Goal: Use online tool/utility: Utilize a website feature to perform a specific function

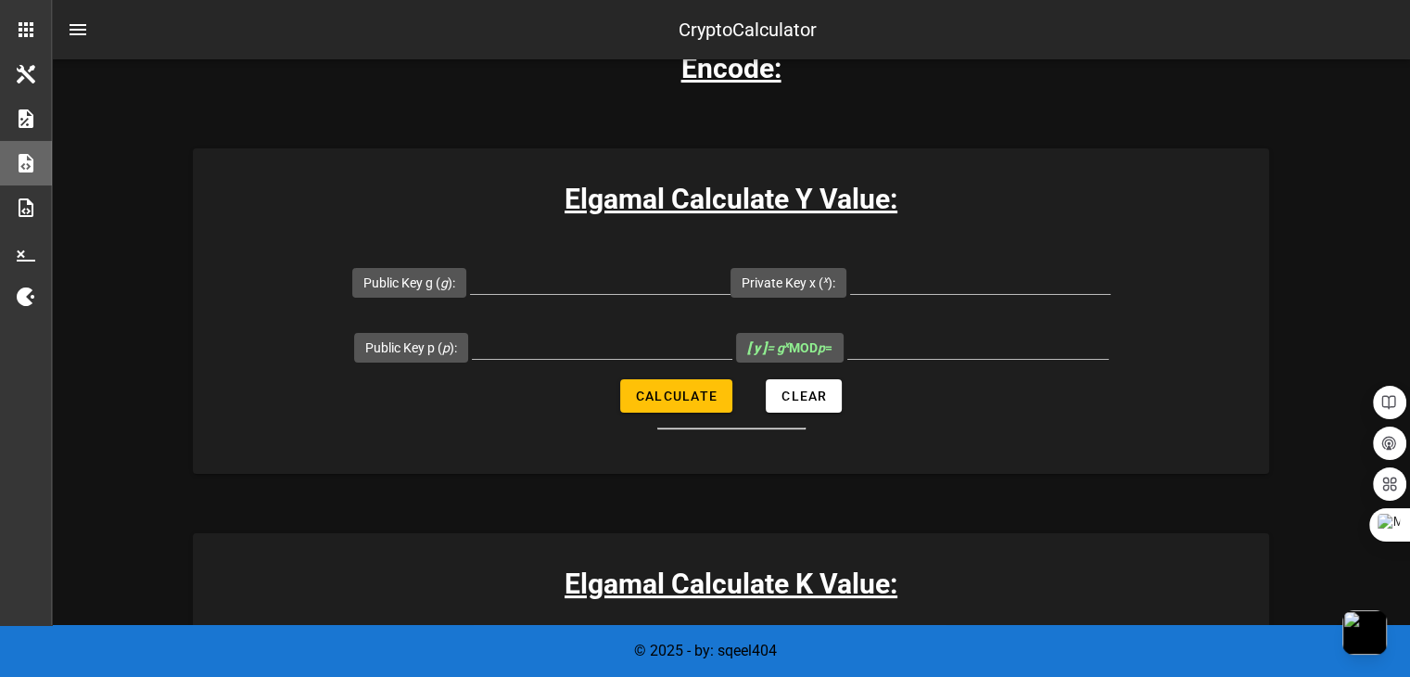
scroll to position [371, 0]
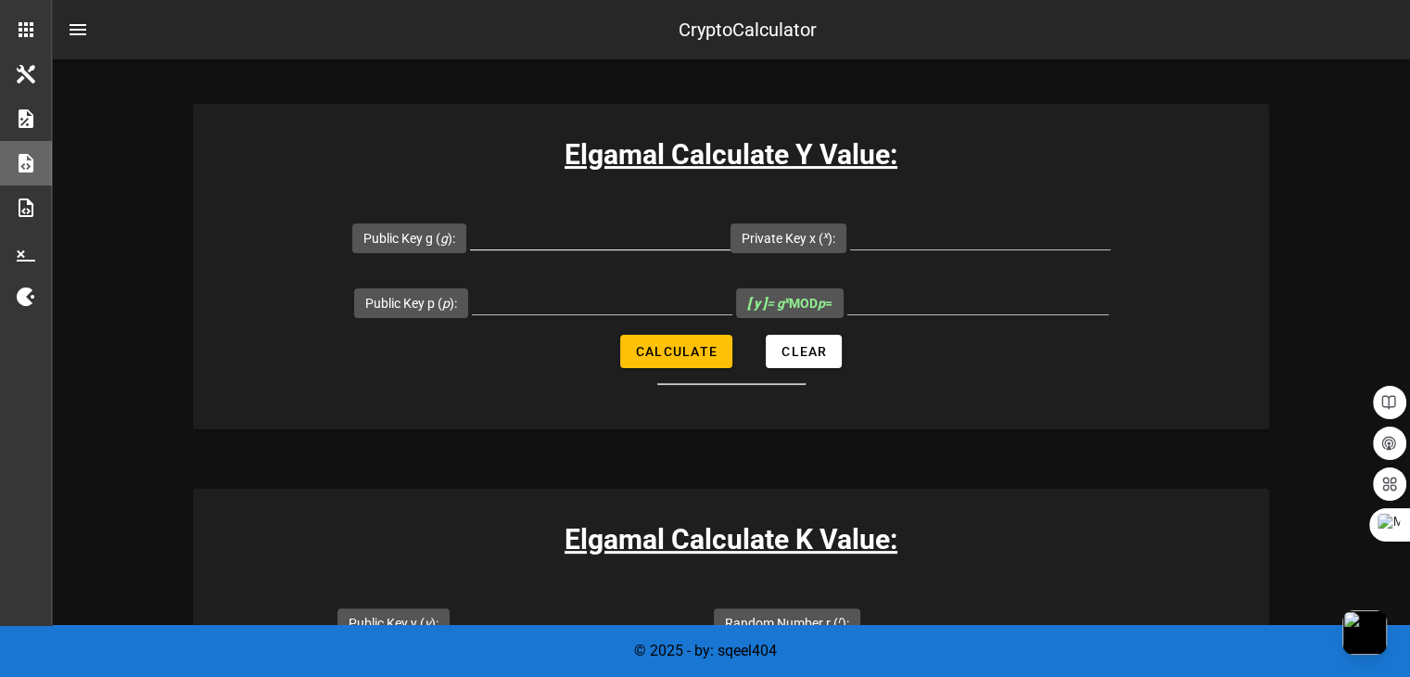
click at [555, 231] on input "Public Key g ( g ):" at bounding box center [600, 235] width 261 height 30
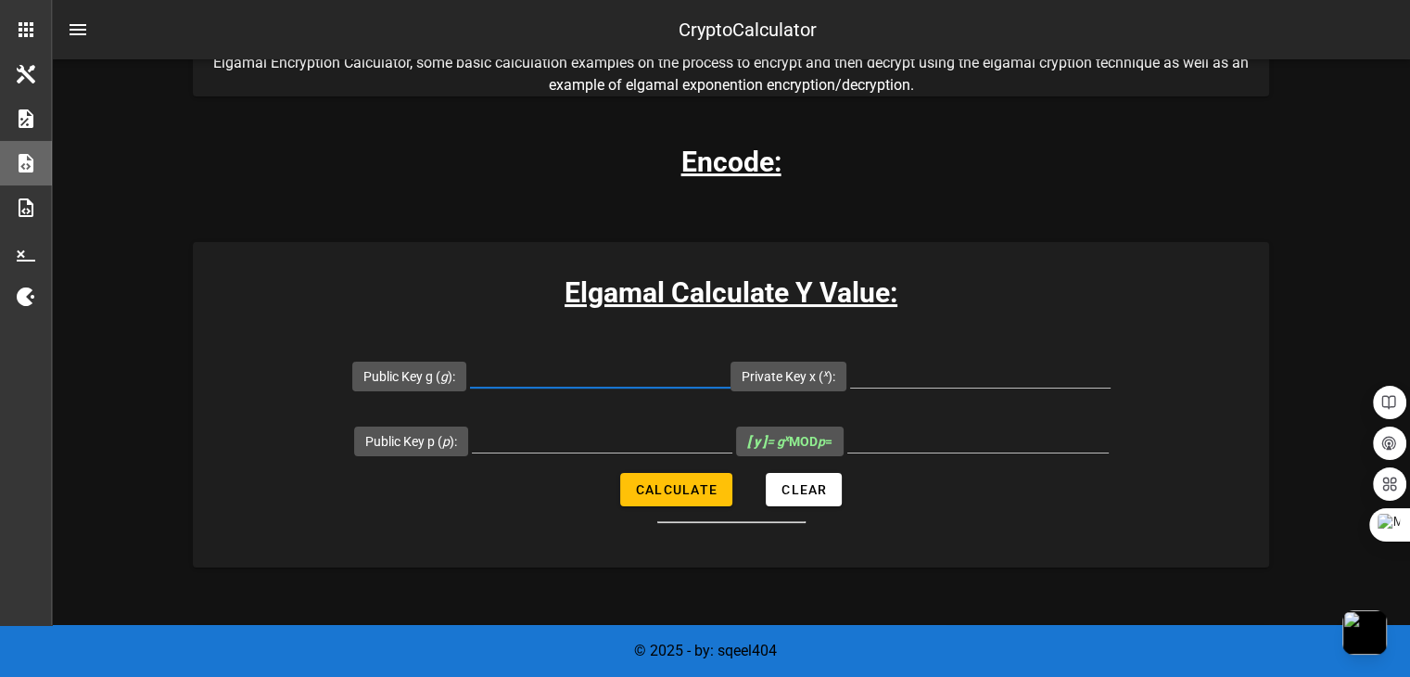
scroll to position [278, 0]
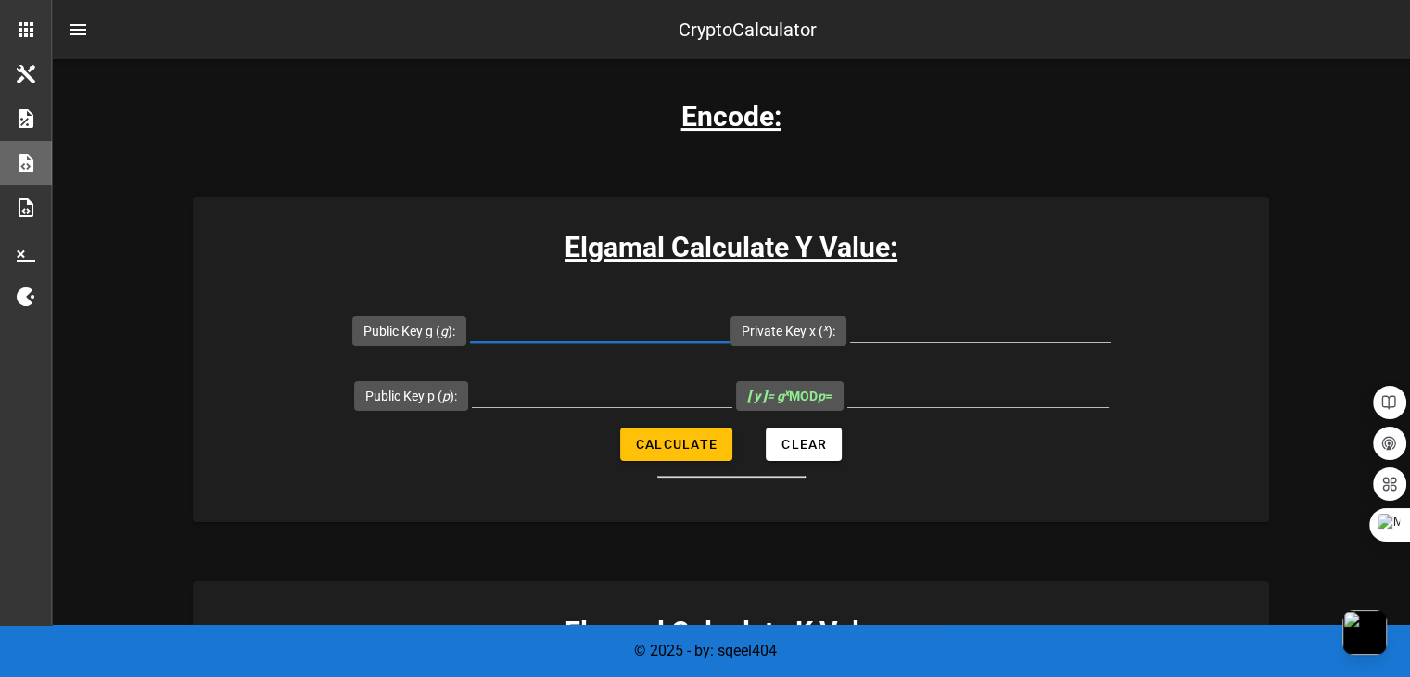
click at [594, 327] on input "Public Key g ( g ):" at bounding box center [600, 327] width 261 height 30
click at [530, 318] on input "Public Key g ( g ):" at bounding box center [600, 327] width 261 height 30
type input "34"
click at [888, 327] on input "Private Key x ( x ):" at bounding box center [980, 327] width 261 height 30
type input "97"
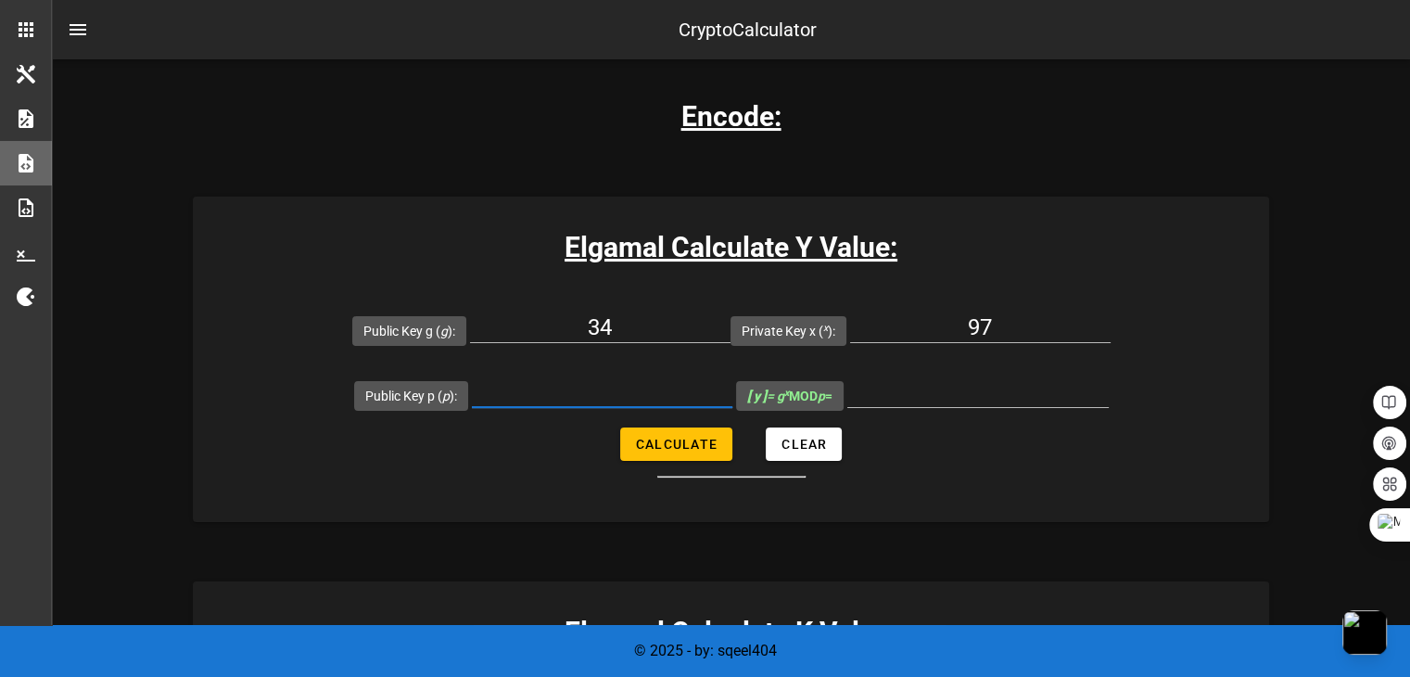
click at [645, 389] on input "Public Key p ( p ):" at bounding box center [602, 392] width 261 height 30
type input "113"
click at [889, 389] on input "[ y ] = g x MOD p =" at bounding box center [978, 392] width 261 height 30
click at [644, 446] on span "Calculate" at bounding box center [676, 444] width 83 height 15
type input "101"
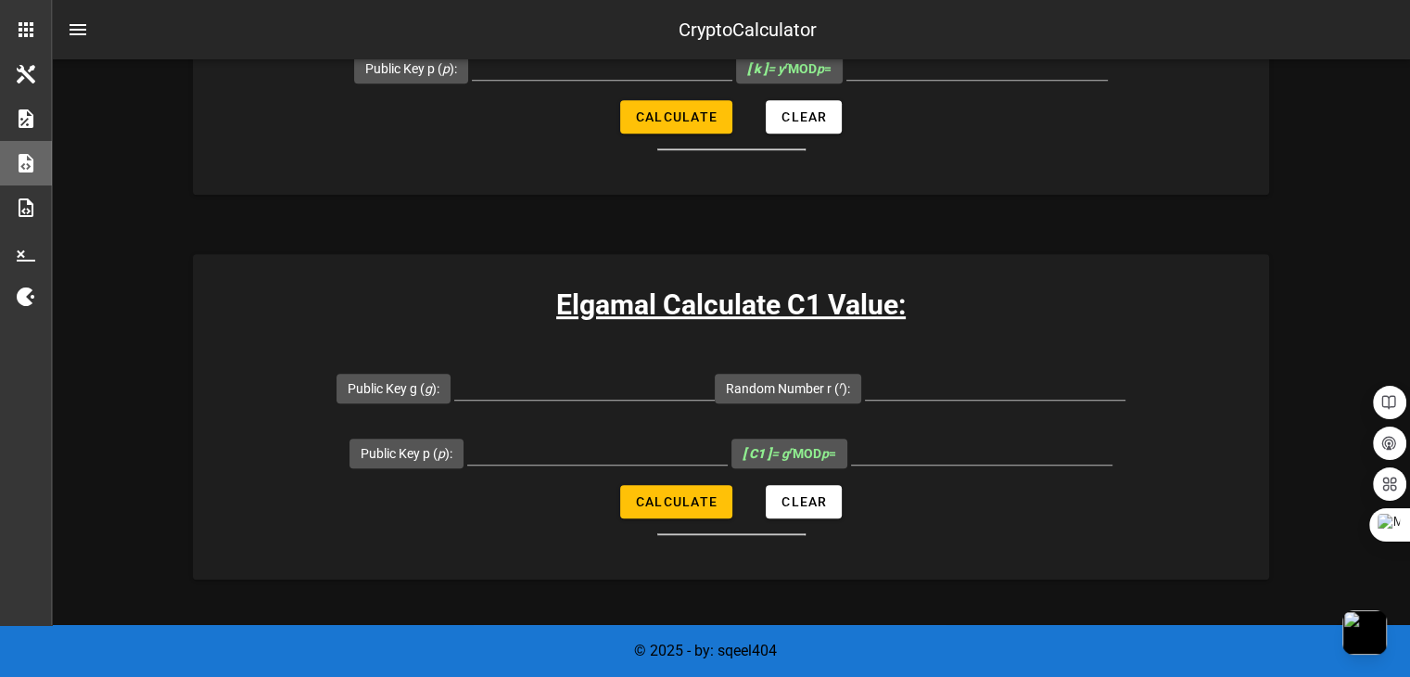
scroll to position [1020, 0]
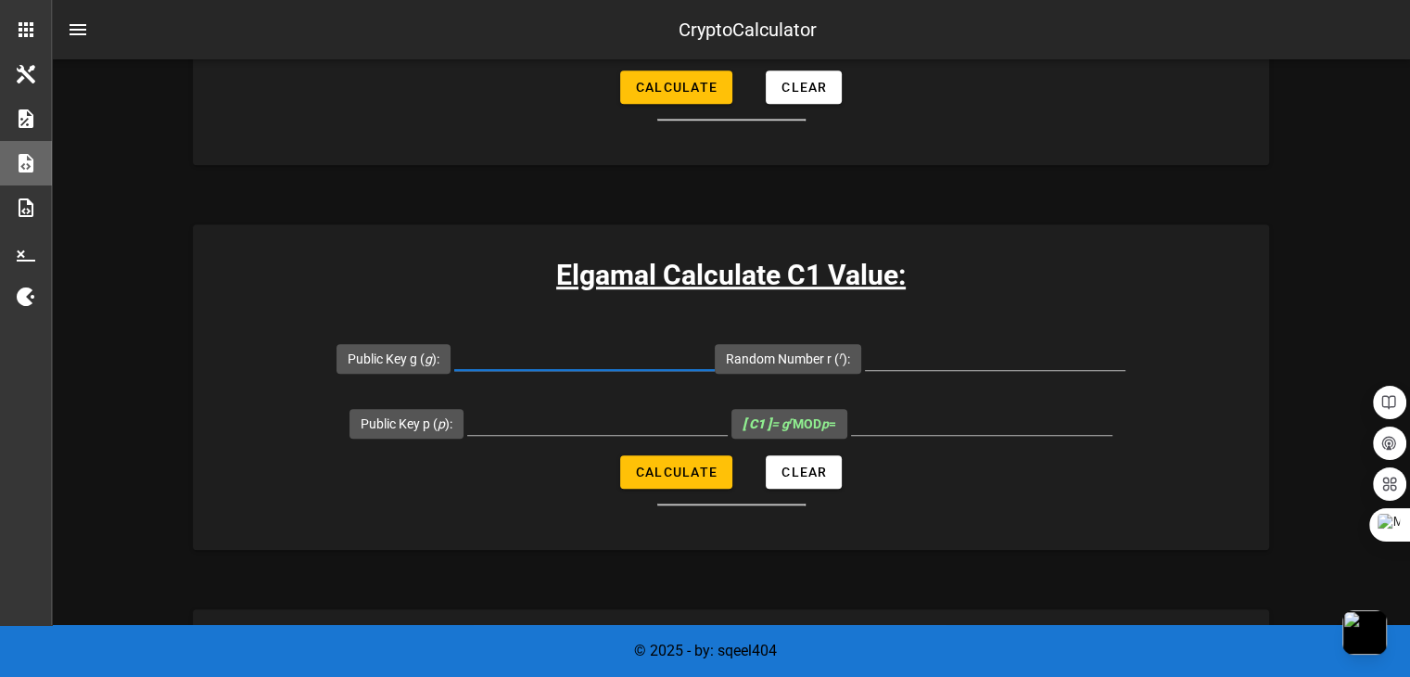
click at [556, 359] on input "Public Key g ( g ):" at bounding box center [584, 355] width 261 height 30
type input "34"
click at [955, 357] on input "Random Number r ( r ):" at bounding box center [995, 355] width 261 height 30
type input "37"
click at [612, 424] on input "Public Key p ( p ):" at bounding box center [597, 420] width 261 height 30
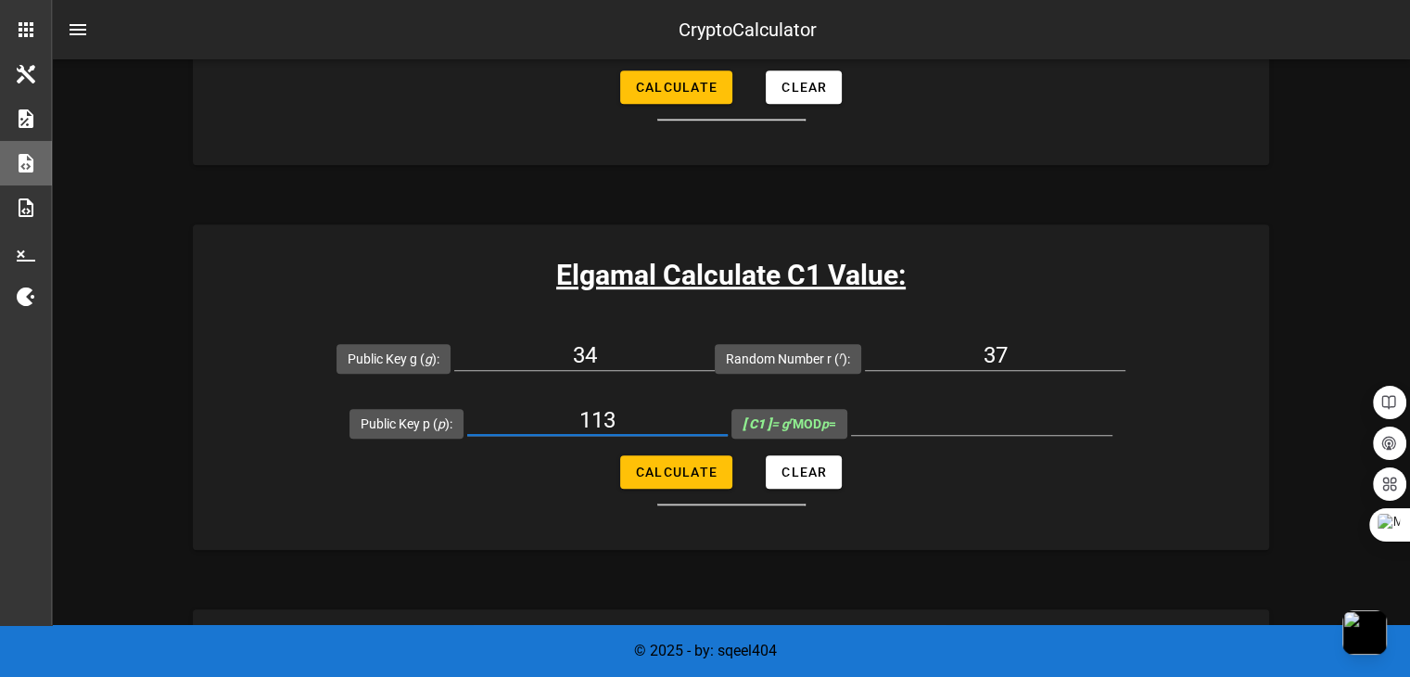
type input "113"
click at [647, 468] on span "Calculate" at bounding box center [676, 472] width 83 height 15
type input "107"
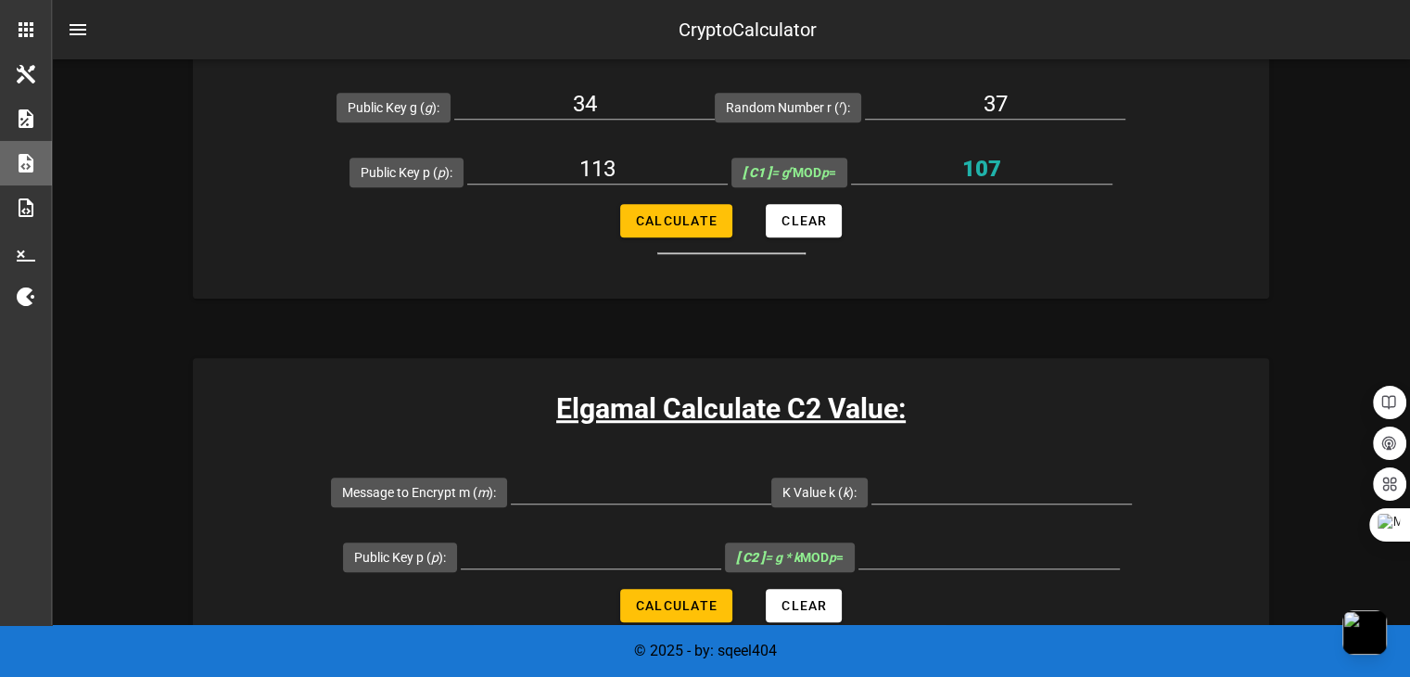
scroll to position [1298, 0]
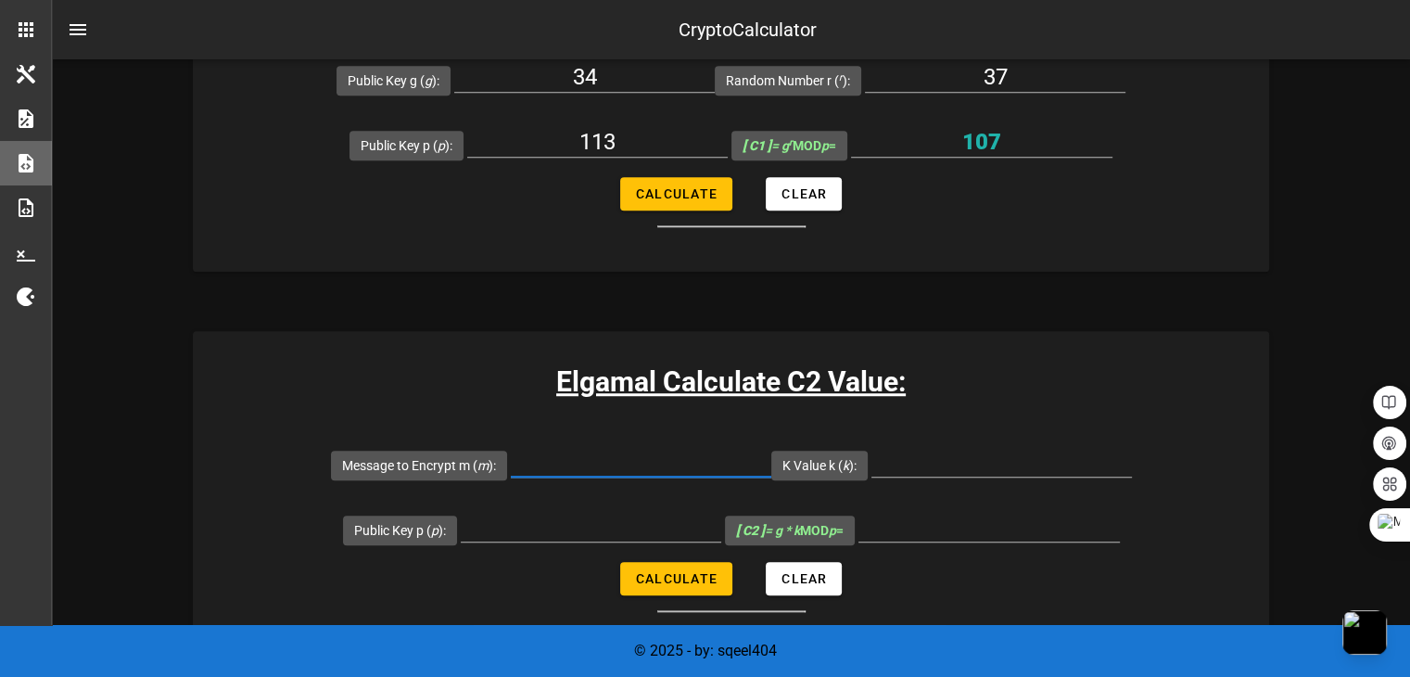
click at [653, 464] on input "Message to Encrypt m ( m ):" at bounding box center [641, 462] width 261 height 30
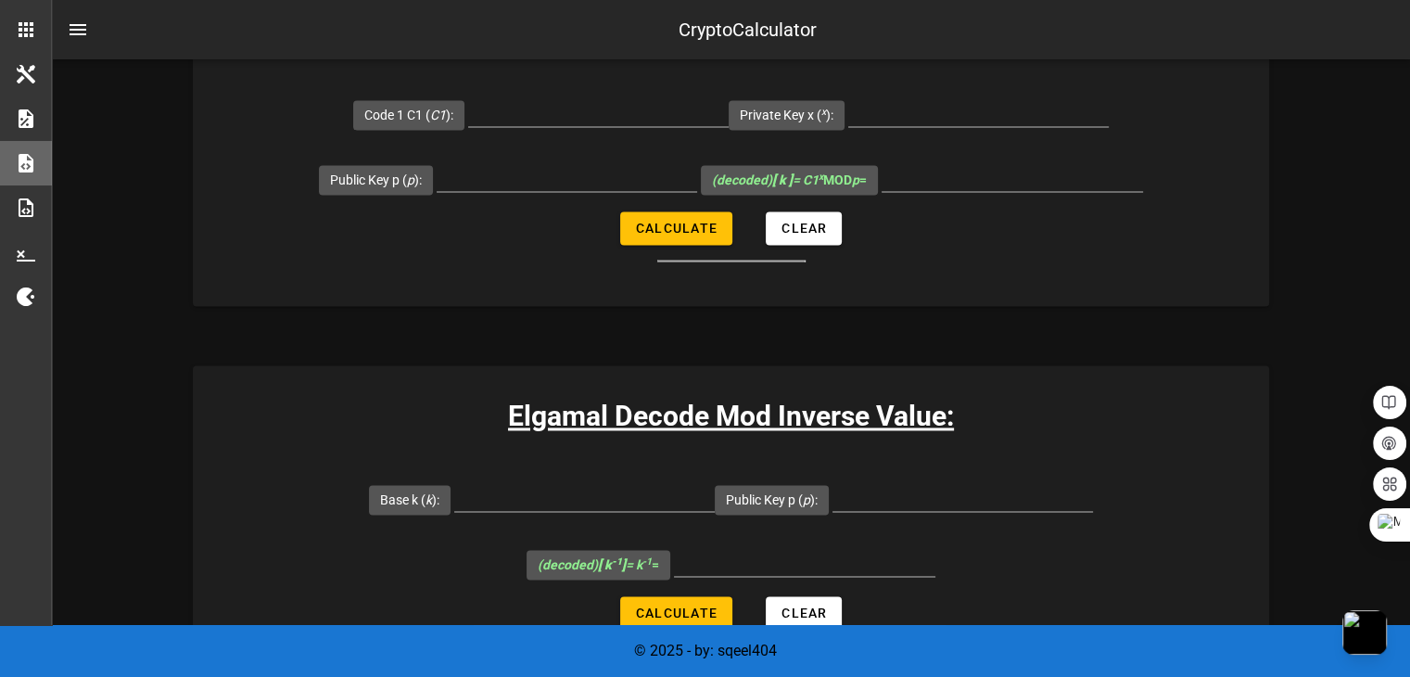
scroll to position [2689, 0]
